Goal: Information Seeking & Learning: Learn about a topic

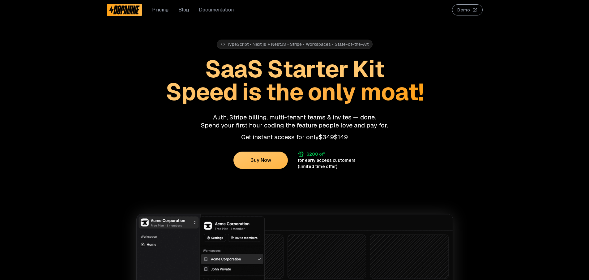
scroll to position [38, 0]
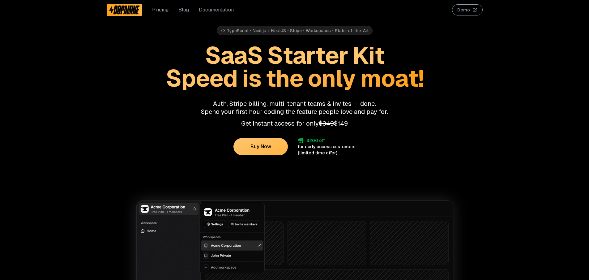
click at [466, 11] on button "Demo" at bounding box center [467, 9] width 31 height 11
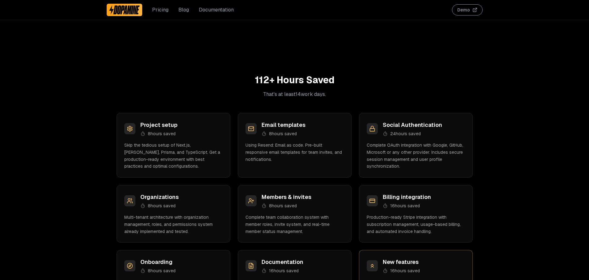
scroll to position [551, 0]
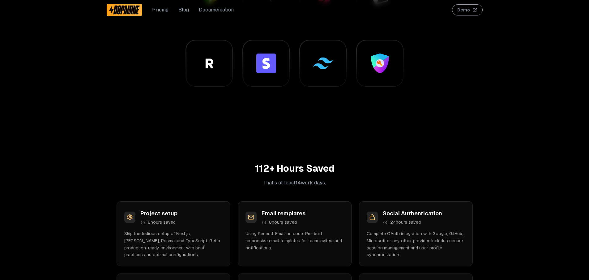
drag, startPoint x: 491, startPoint y: 207, endPoint x: 163, endPoint y: 179, distance: 329.6
click at [144, 173] on h2 "112 + Hours Saved" at bounding box center [295, 168] width 376 height 11
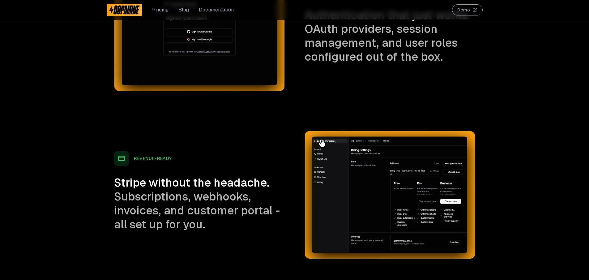
scroll to position [1262, 0]
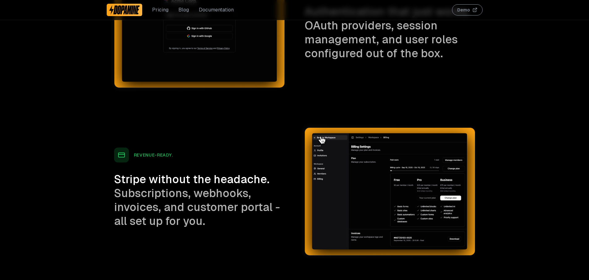
drag, startPoint x: 476, startPoint y: 195, endPoint x: 281, endPoint y: 129, distance: 206.0
click at [289, 130] on div "TypeScript • Next.js + NestJS • Stripe • Workspaces • State-of-the-Art SaaS Sta…" at bounding box center [294, 249] width 589 height 2974
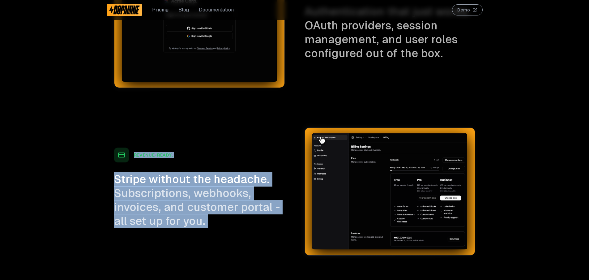
drag, startPoint x: 281, startPoint y: 129, endPoint x: 509, endPoint y: 195, distance: 237.9
click at [509, 194] on div "TypeScript • Next.js + NestJS • Stripe • Workspaces • State-of-the-Art SaaS Sta…" at bounding box center [294, 249] width 589 height 2974
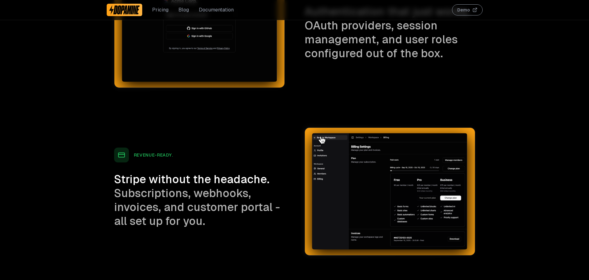
click at [509, 195] on div "TypeScript • Next.js + NestJS • Stripe • Workspaces • State-of-the-Art SaaS Sta…" at bounding box center [294, 249] width 589 height 2974
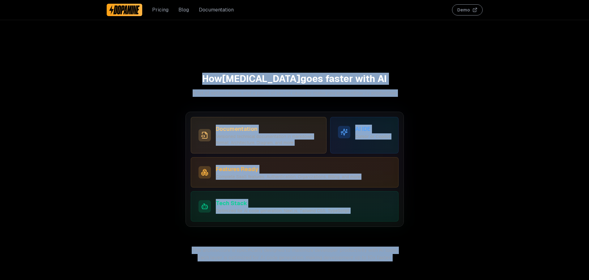
scroll to position [1735, 0]
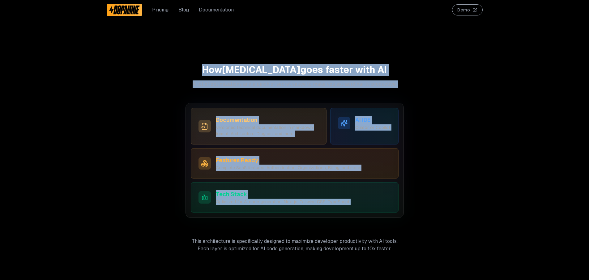
drag, startPoint x: 283, startPoint y: 162, endPoint x: 414, endPoint y: 233, distance: 149.2
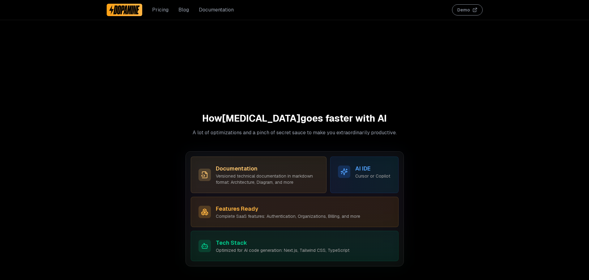
scroll to position [1677, 0]
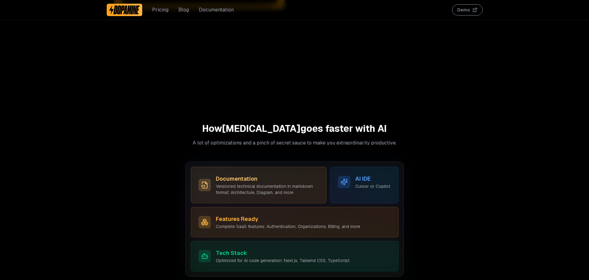
click at [160, 9] on link "Pricing" at bounding box center [160, 9] width 16 height 7
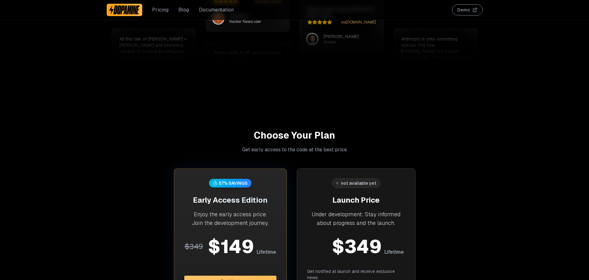
scroll to position [6, 0]
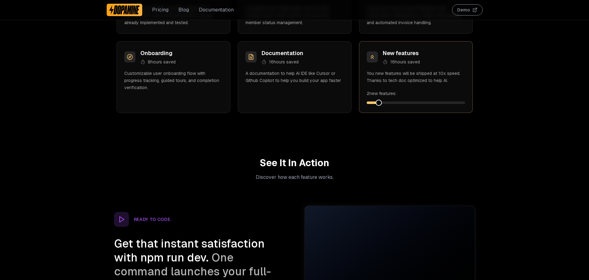
click at [135, 10] on img at bounding box center [124, 10] width 31 height 10
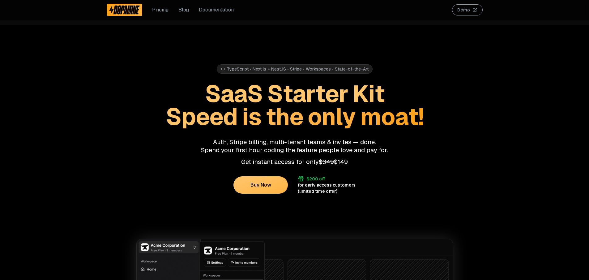
scroll to position [7, 0]
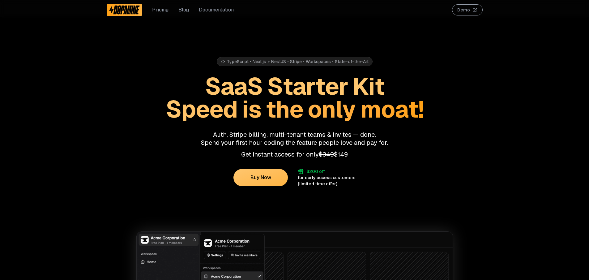
click at [224, 14] on div "Pricing Blog Documentation" at bounding box center [170, 10] width 127 height 20
click at [223, 10] on link "Documentation" at bounding box center [216, 9] width 35 height 7
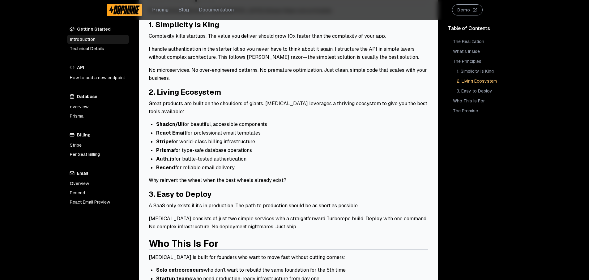
scroll to position [340, 0]
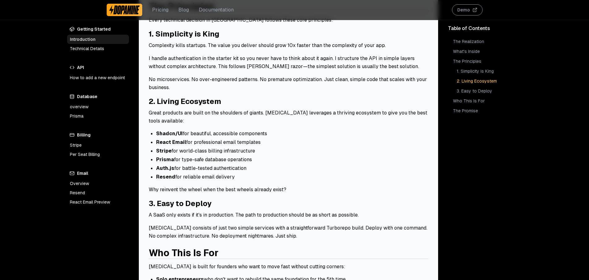
click at [101, 75] on link "How to add a new endpoint" at bounding box center [98, 77] width 62 height 9
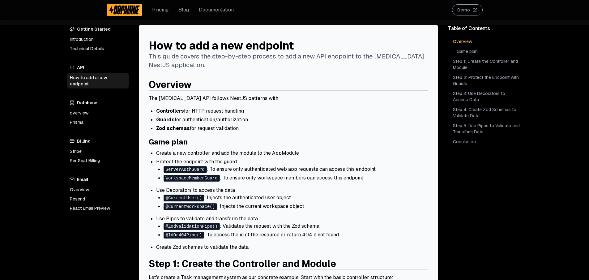
click at [169, 10] on div "Pricing Blog Documentation" at bounding box center [170, 10] width 127 height 20
click at [164, 10] on link "Pricing" at bounding box center [160, 9] width 16 height 7
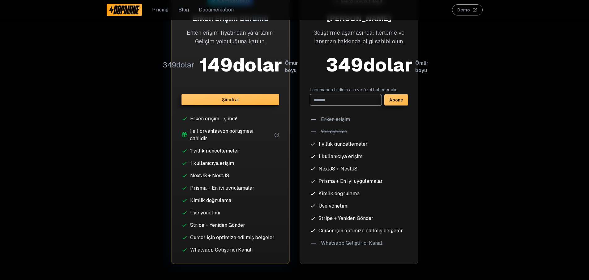
scroll to position [2492, 0]
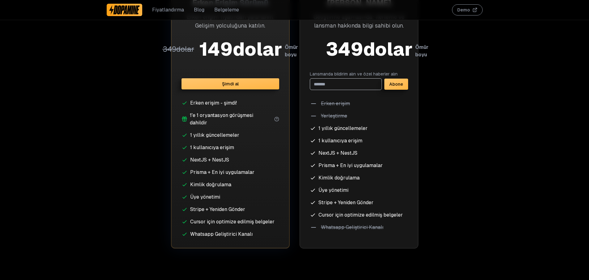
click at [286, 124] on div "% 57 TASARRUF Erken Erişim Sürümü Erken erişim fiyatından yararlanın. Gelişim y…" at bounding box center [230, 109] width 119 height 277
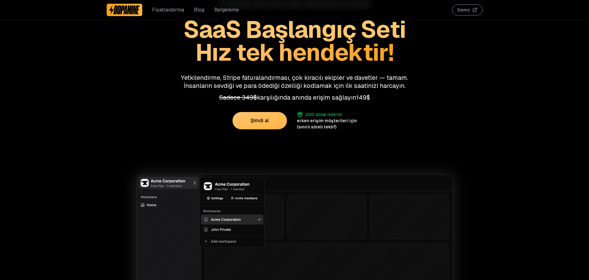
scroll to position [0, 0]
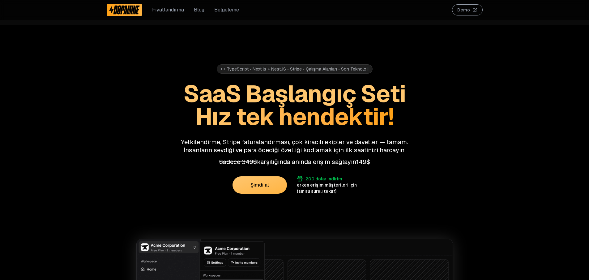
click at [225, 10] on font "Belgeleme" at bounding box center [226, 9] width 25 height 6
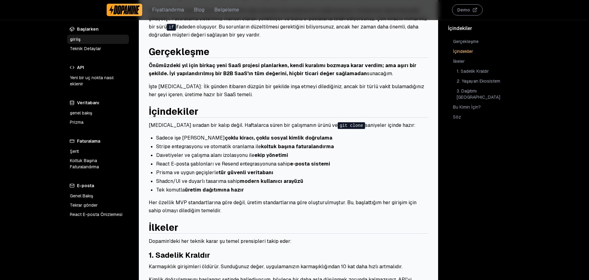
scroll to position [119, 0]
click at [538, 36] on div "Başlarken giriiş Teknik Detaylar API Yeni bir uç nokta nasıl eklenir Veritabanı…" at bounding box center [294, 267] width 589 height 722
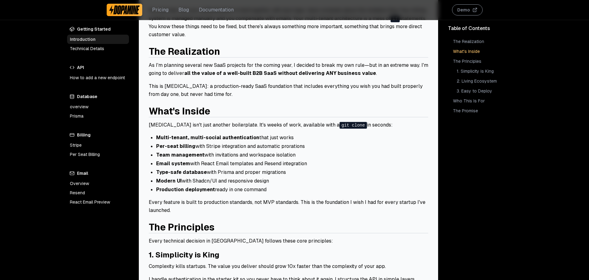
click at [14, 141] on div "Getting Started Introduction Technical Details API How to add a new endpoint Da…" at bounding box center [294, 267] width 589 height 722
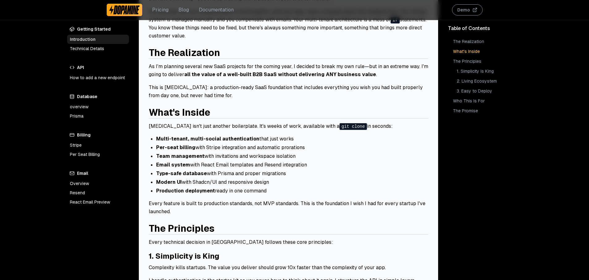
scroll to position [118, 0]
click at [72, 152] on link "Per Seat Billing" at bounding box center [98, 154] width 62 height 9
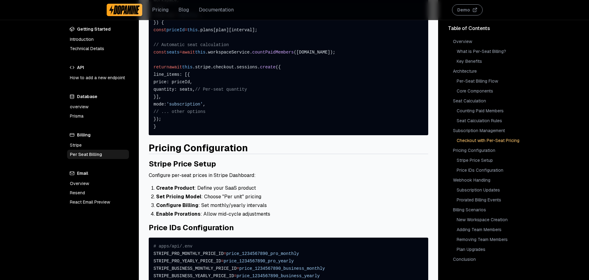
scroll to position [526, 0]
click at [94, 183] on link "Overview" at bounding box center [98, 183] width 62 height 9
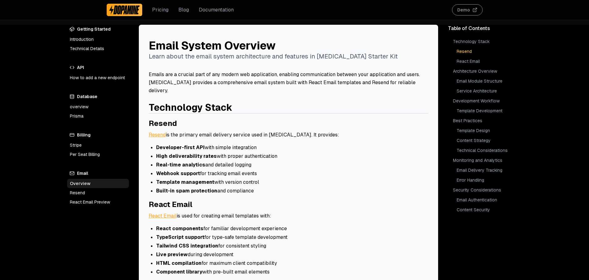
click at [90, 192] on link "Resend" at bounding box center [98, 192] width 62 height 9
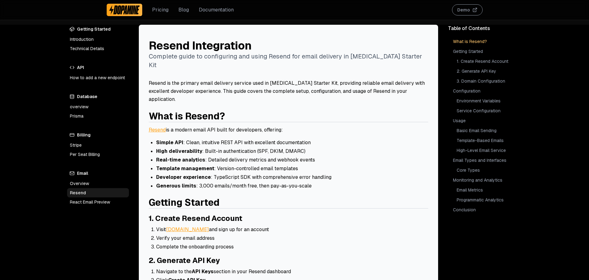
click at [98, 200] on link "React Email Preview" at bounding box center [98, 201] width 62 height 9
